Goal: Task Accomplishment & Management: Use online tool/utility

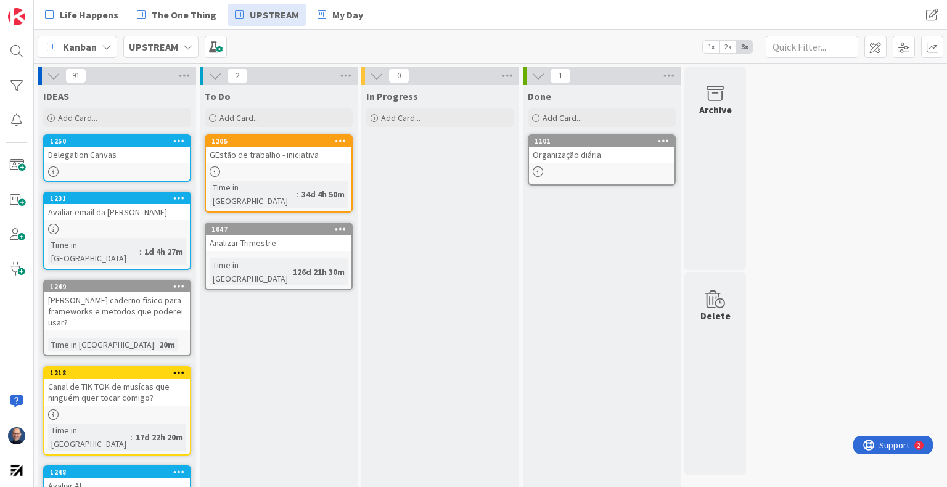
click at [362, 23] on link "My Day" at bounding box center [340, 15] width 60 height 22
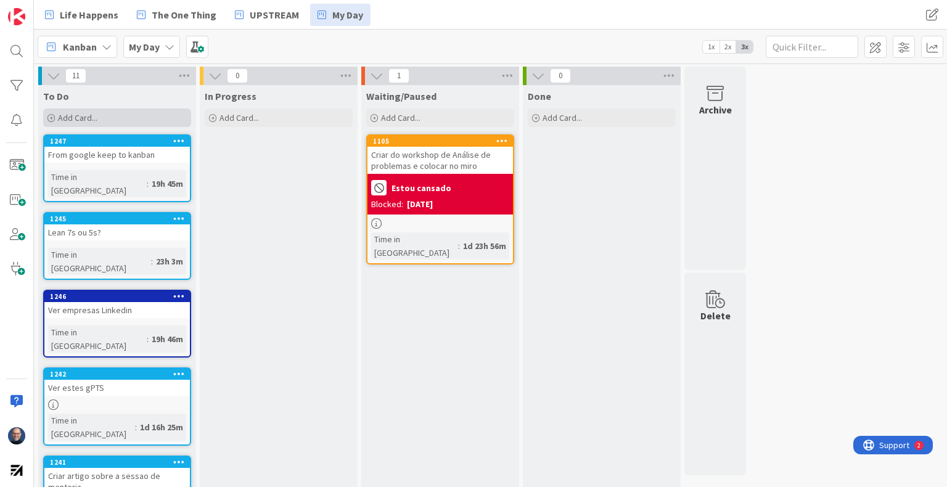
click at [150, 118] on div "Add Card..." at bounding box center [117, 118] width 148 height 18
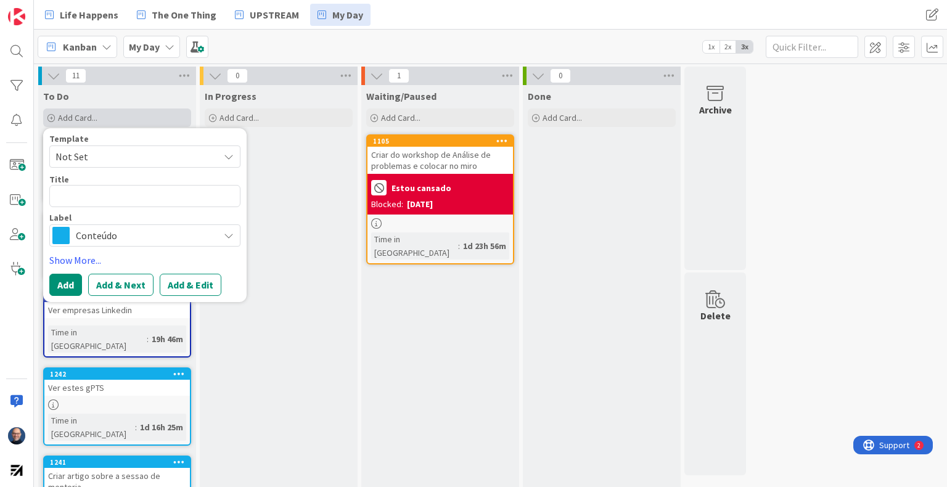
type textarea "x"
type textarea "fz"
type textarea "x"
type textarea "fze"
type textarea "x"
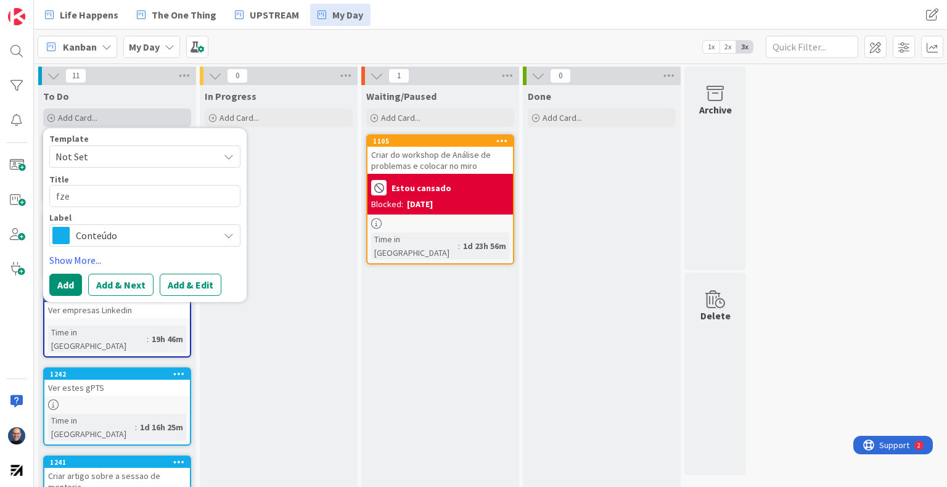
type textarea "fzer"
type textarea "x"
type textarea "fzer"
type textarea "x"
type textarea "fzer"
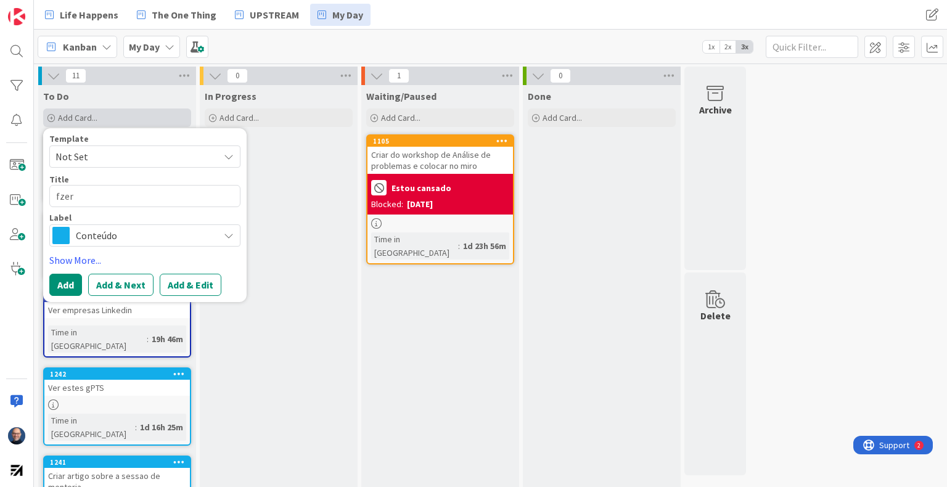
type textarea "x"
type textarea "fze"
type textarea "x"
type textarea "fz"
type textarea "x"
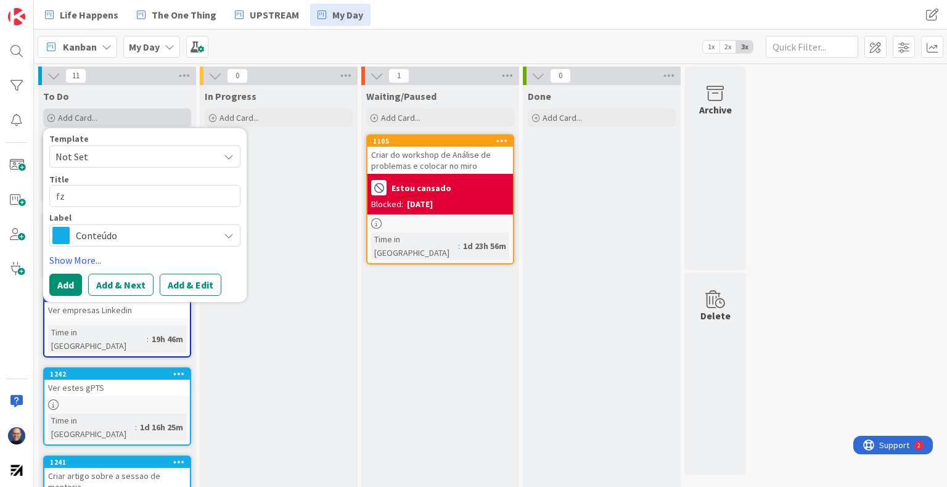
type textarea "f"
type textarea "x"
type textarea "F"
type textarea "x"
type textarea "Fi"
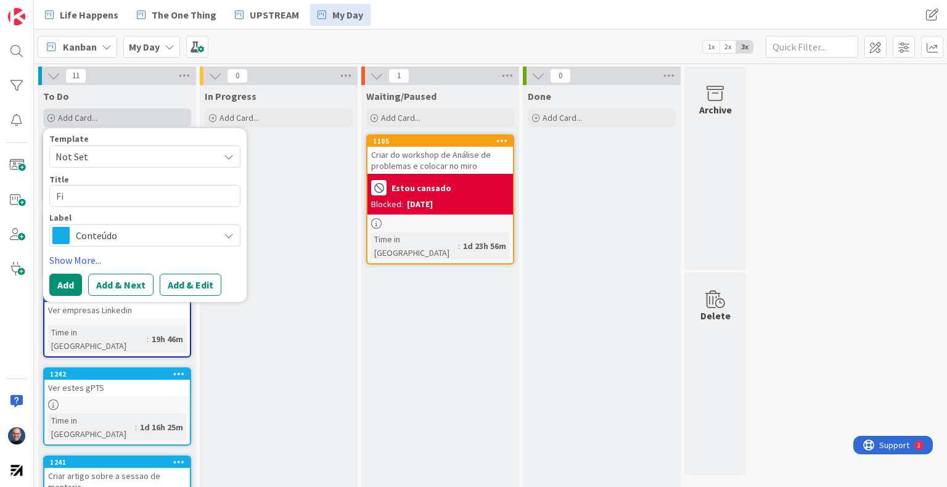
type textarea "x"
type textarea "Fin"
type textarea "x"
type textarea "Fina"
type textarea "x"
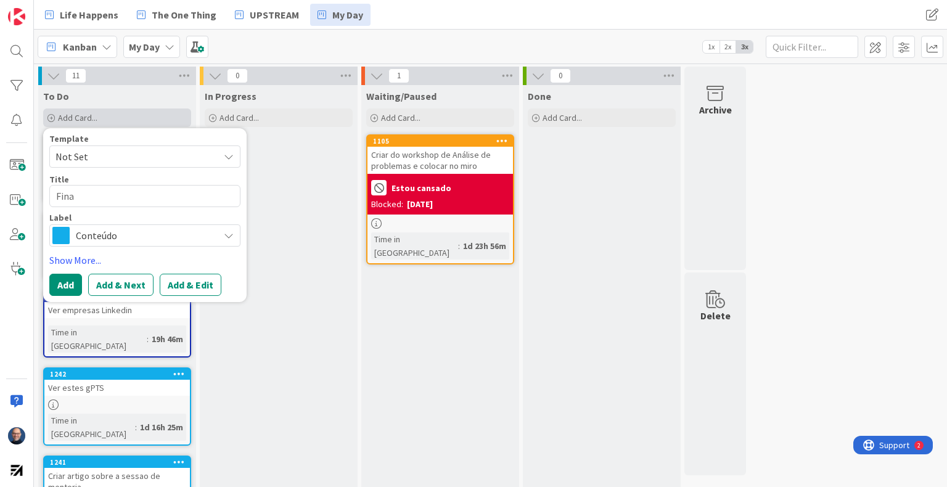
type textarea "Final"
type textarea "x"
type textarea "Finali"
type textarea "x"
type textarea "Finaliz"
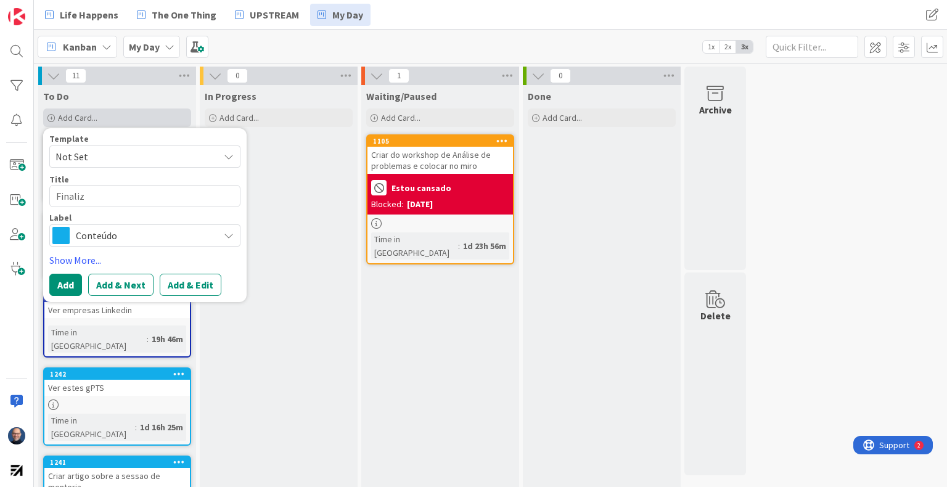
type textarea "x"
type textarea "Finaliza"
type textarea "x"
type textarea "Finalizar"
type textarea "x"
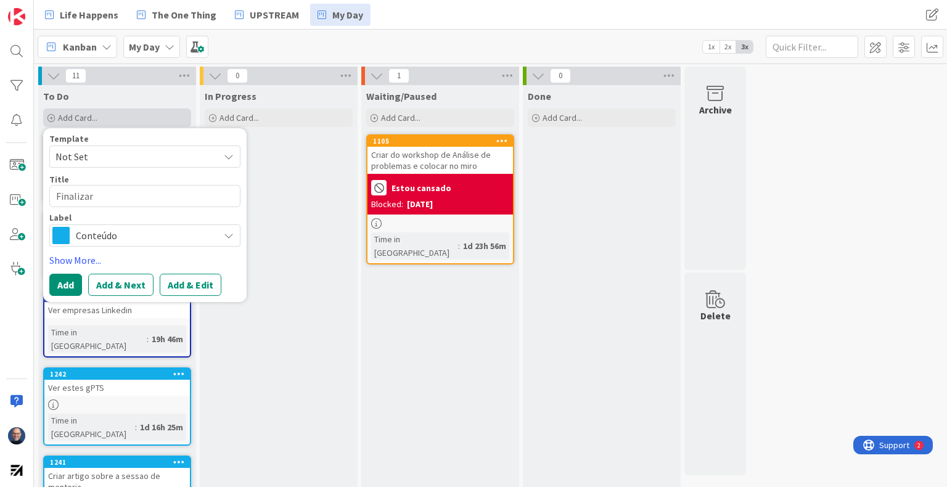
type textarea "Finalizar"
type textarea "x"
type textarea "Finalizar s"
type textarea "x"
type textarea "Finalizar si"
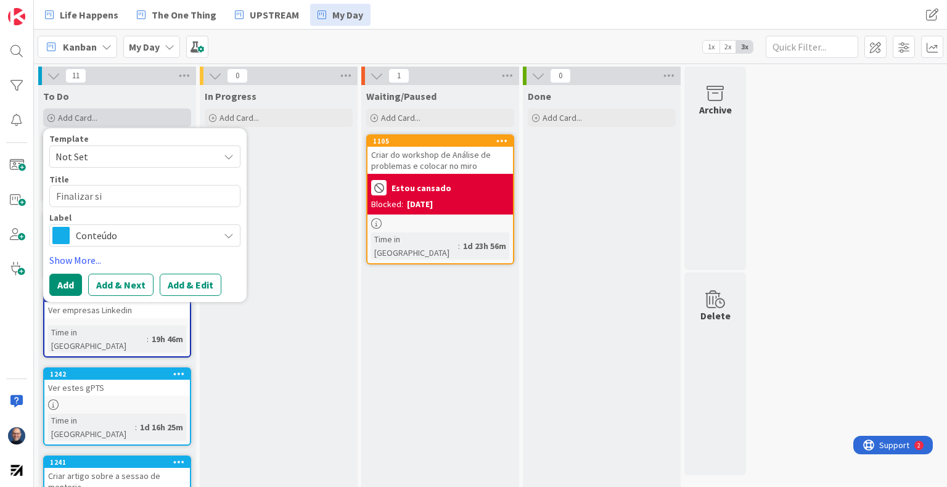
type textarea "x"
type textarea "Finalizar sit"
type textarea "x"
type textarea "Finalizar site"
click at [55, 289] on button "Add" at bounding box center [65, 285] width 33 height 22
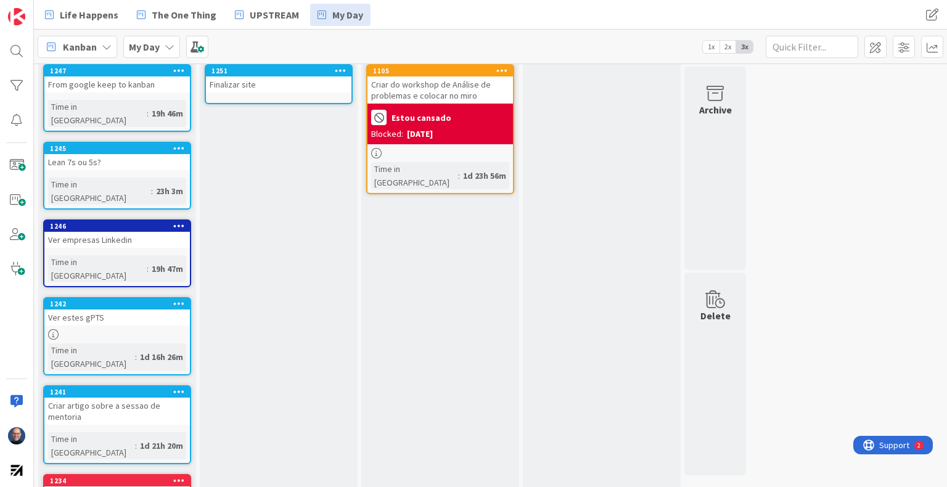
scroll to position [123, 0]
